Goal: Information Seeking & Learning: Learn about a topic

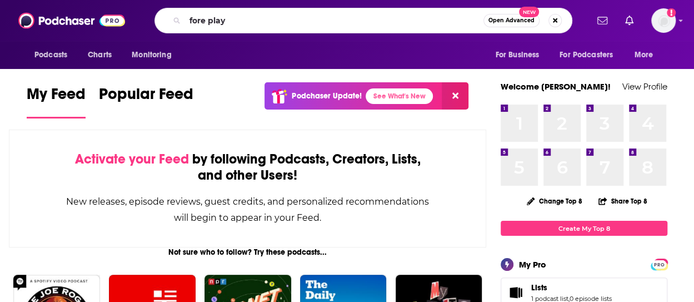
click at [289, 20] on input "fore play" at bounding box center [334, 21] width 298 height 18
click at [234, 22] on input "fore play" at bounding box center [334, 21] width 298 height 18
type input "fore play"
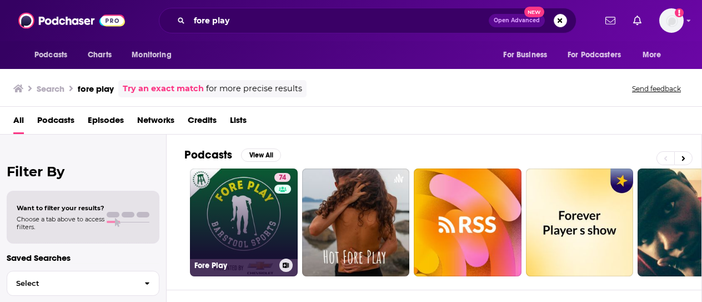
click at [259, 223] on link "74 Fore Play" at bounding box center [244, 222] width 108 height 108
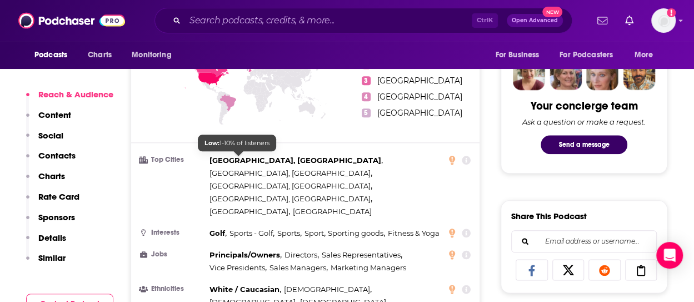
scroll to position [555, 0]
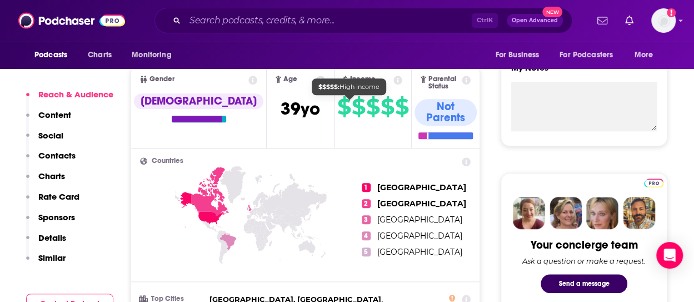
scroll to position [278, 0]
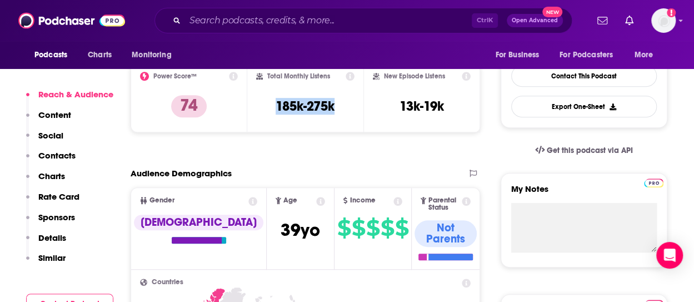
drag, startPoint x: 271, startPoint y: 103, endPoint x: 338, endPoint y: 110, distance: 67.6
click at [338, 110] on div "Total Monthly Listens 185k-275k" at bounding box center [305, 97] width 99 height 51
copy h3 "185k-275k"
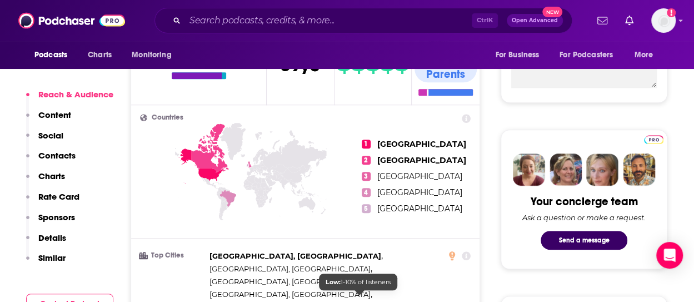
scroll to position [389, 0]
